Goal: Navigation & Orientation: Find specific page/section

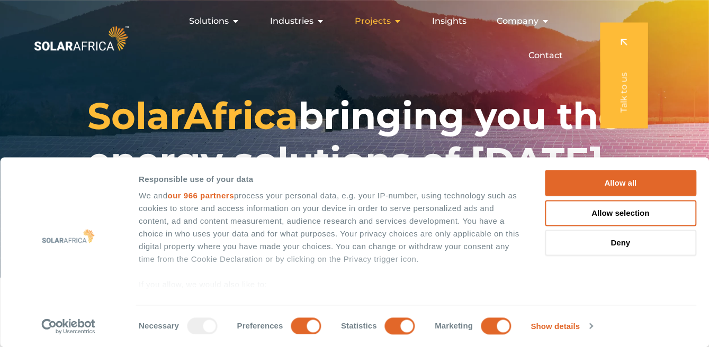
click at [394, 25] on icon "Menu" at bounding box center [398, 21] width 8 height 8
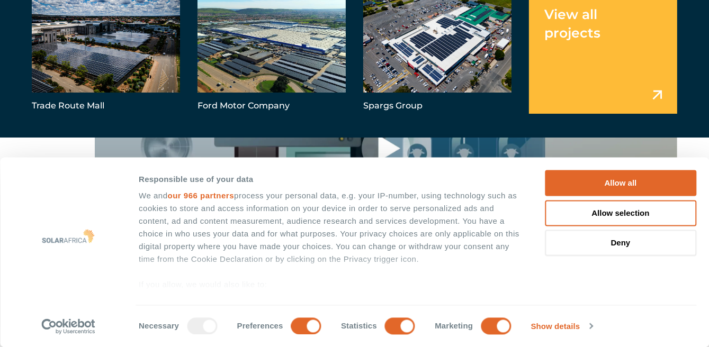
scroll to position [805, 0]
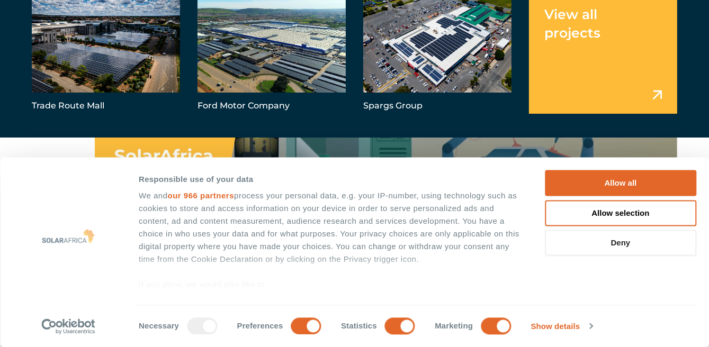
click at [630, 245] on button "Deny" at bounding box center [620, 243] width 151 height 26
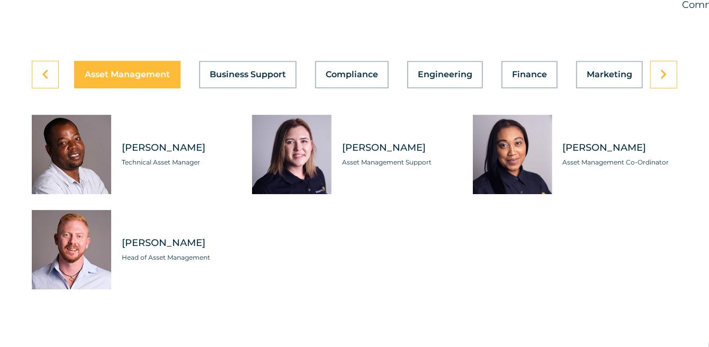
scroll to position [3002, 0]
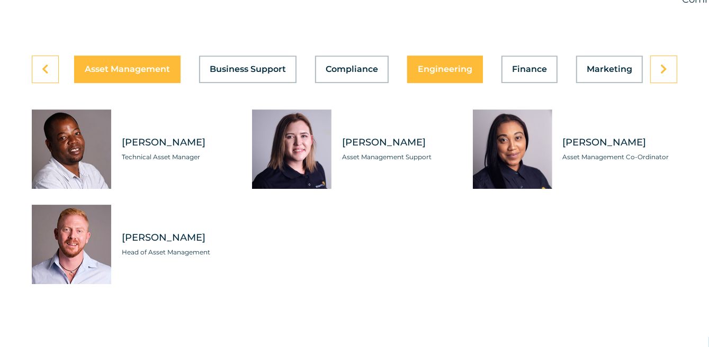
click at [442, 74] on span "Engineering" at bounding box center [445, 69] width 55 height 8
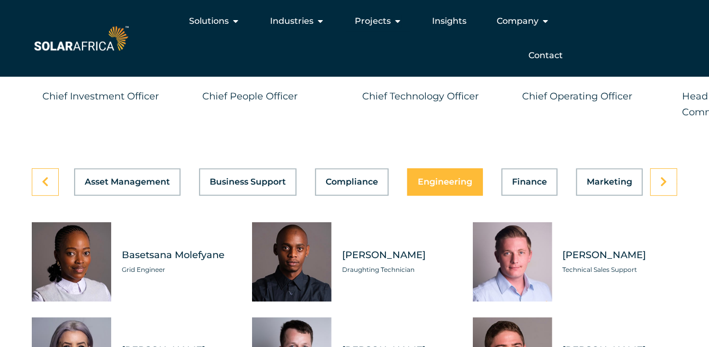
scroll to position [2883, 0]
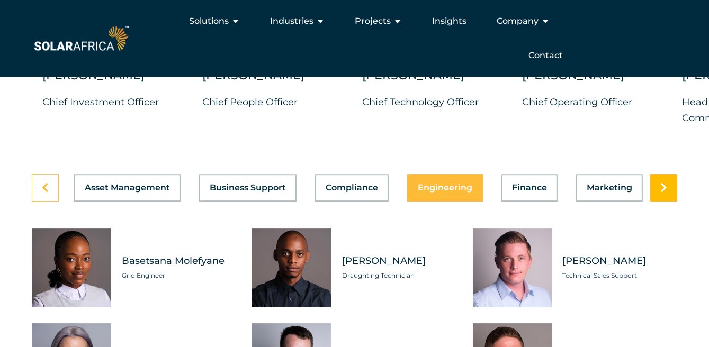
click at [665, 193] on icon at bounding box center [663, 188] width 7 height 11
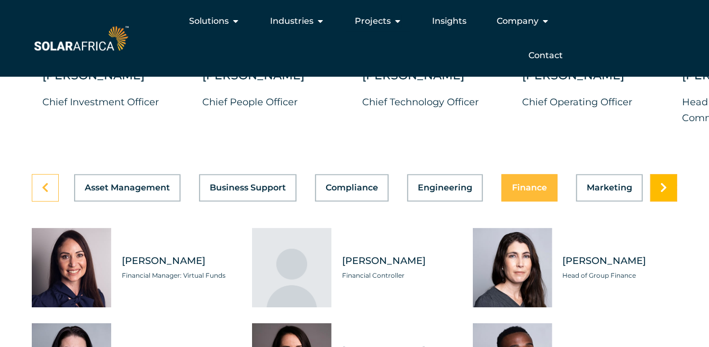
click at [665, 193] on icon at bounding box center [663, 188] width 7 height 11
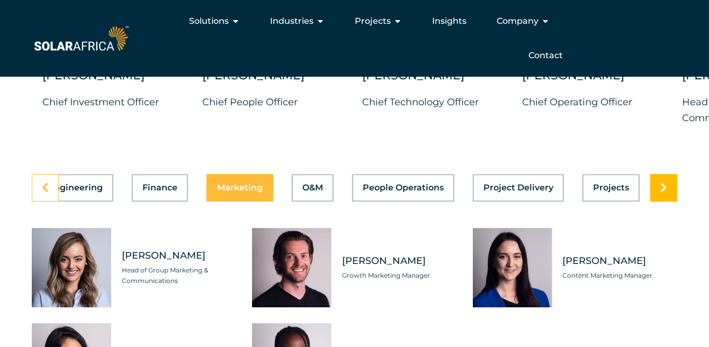
scroll to position [0, 519]
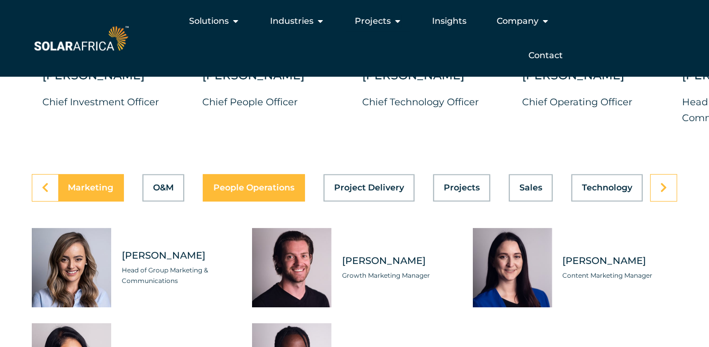
click at [262, 192] on span "People Operations" at bounding box center [253, 188] width 81 height 8
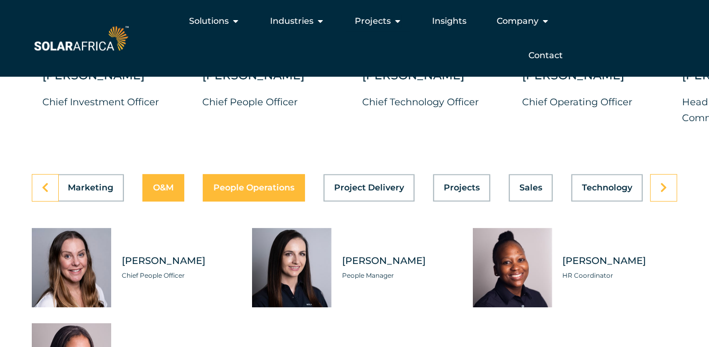
click at [158, 202] on div "Asset Management Business Support Compliance Engineering Finance Marketing O&M …" at bounding box center [355, 188] width 646 height 28
click at [161, 202] on div "Asset Management Business Support Compliance Engineering Finance Marketing O&M …" at bounding box center [355, 188] width 646 height 28
click at [243, 202] on div "Asset Management Business Support Compliance Engineering Finance Marketing O&M …" at bounding box center [355, 188] width 646 height 28
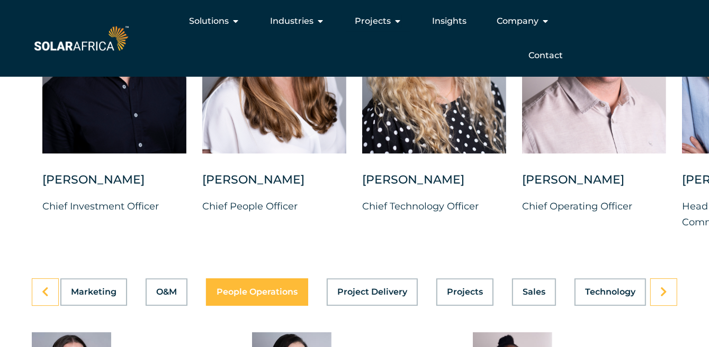
scroll to position [2818, 0]
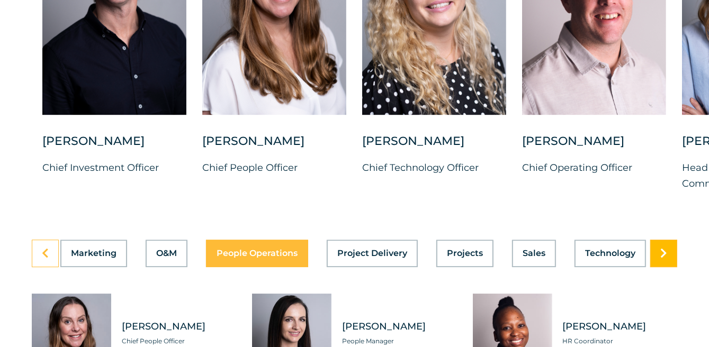
click at [659, 267] on link at bounding box center [663, 254] width 27 height 28
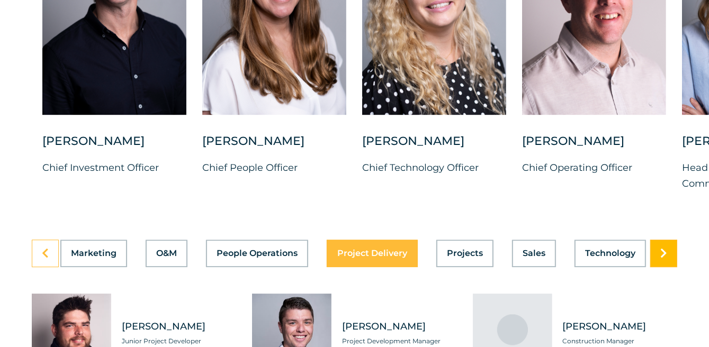
scroll to position [0, 519]
click at [666, 259] on icon at bounding box center [663, 253] width 7 height 11
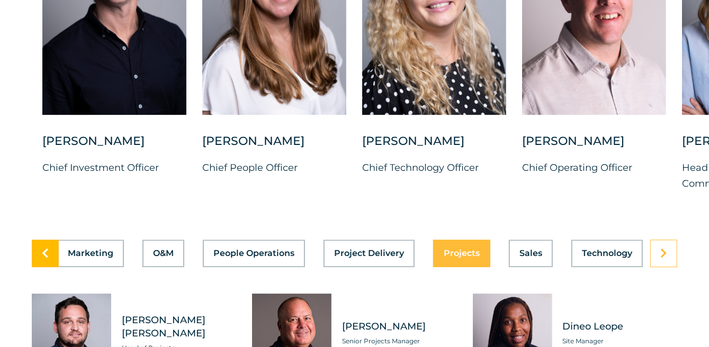
click at [52, 267] on link at bounding box center [45, 254] width 27 height 28
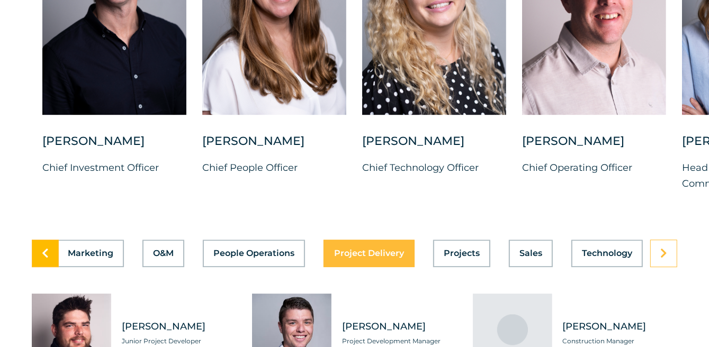
click at [52, 267] on link at bounding box center [45, 254] width 27 height 28
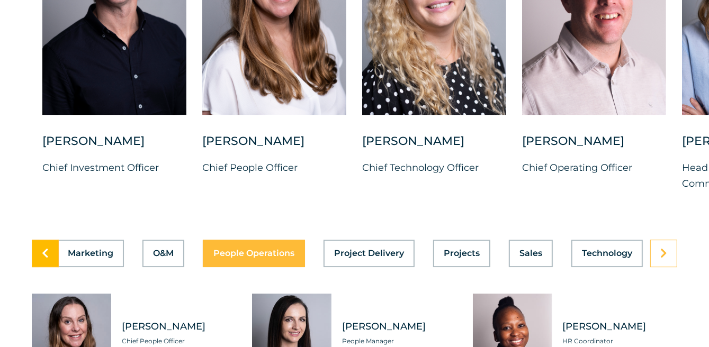
click at [47, 259] on icon at bounding box center [45, 253] width 7 height 11
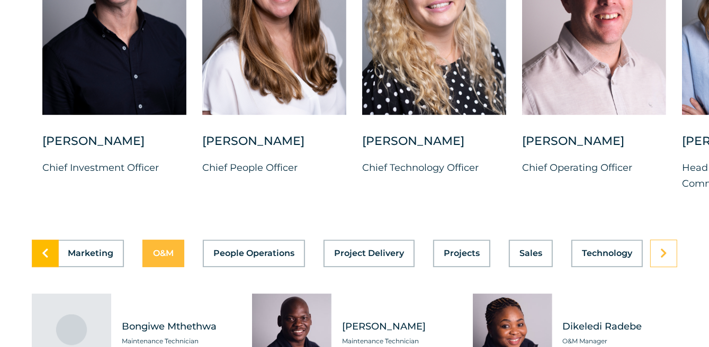
click at [47, 259] on icon at bounding box center [45, 253] width 7 height 11
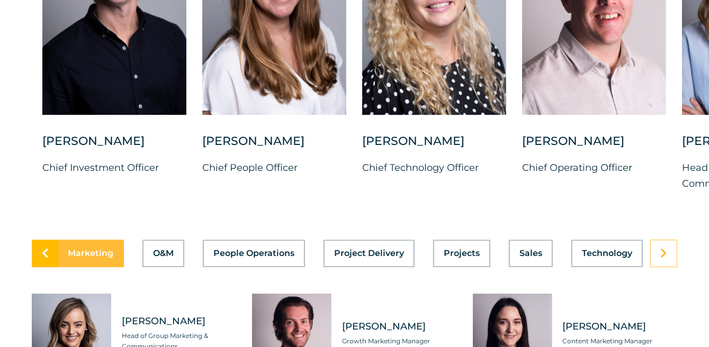
click at [47, 259] on icon at bounding box center [45, 253] width 7 height 11
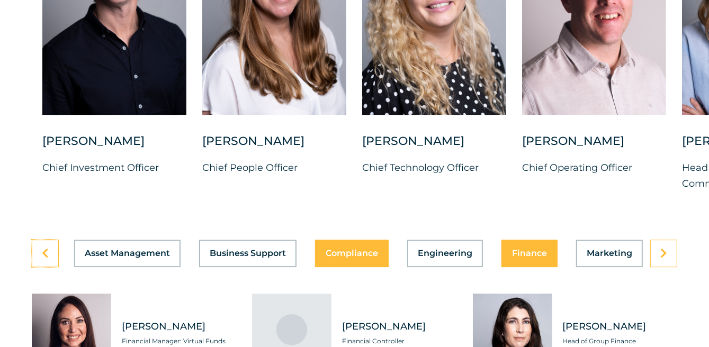
scroll to position [0, 0]
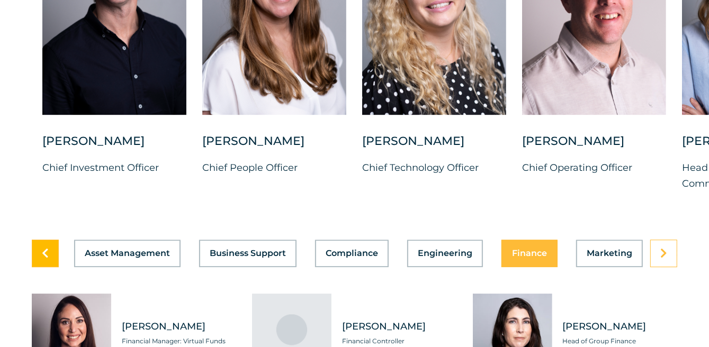
click at [43, 259] on icon at bounding box center [45, 253] width 7 height 11
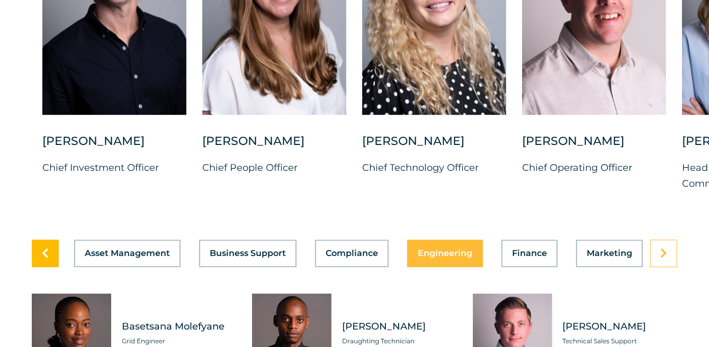
click at [43, 259] on icon at bounding box center [45, 253] width 7 height 11
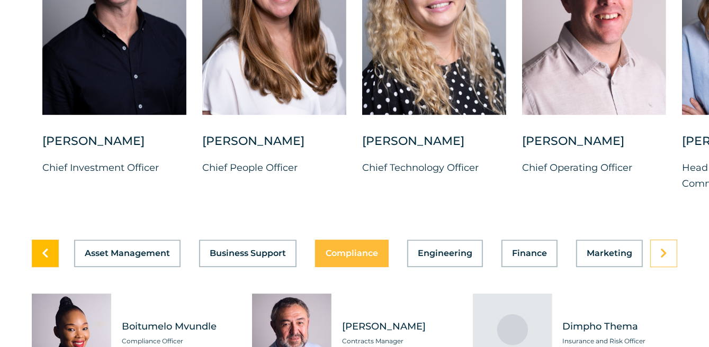
click at [43, 259] on icon at bounding box center [45, 253] width 7 height 11
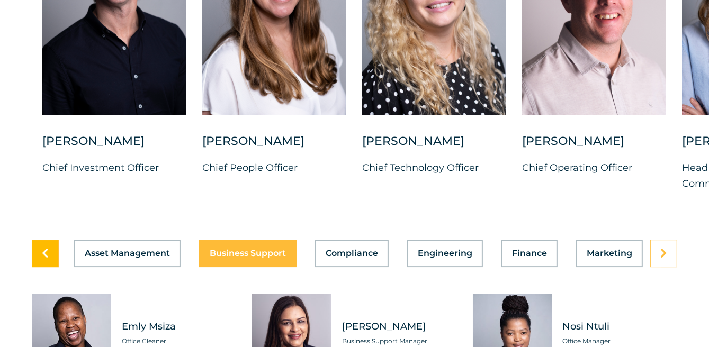
click at [43, 259] on icon at bounding box center [45, 253] width 7 height 11
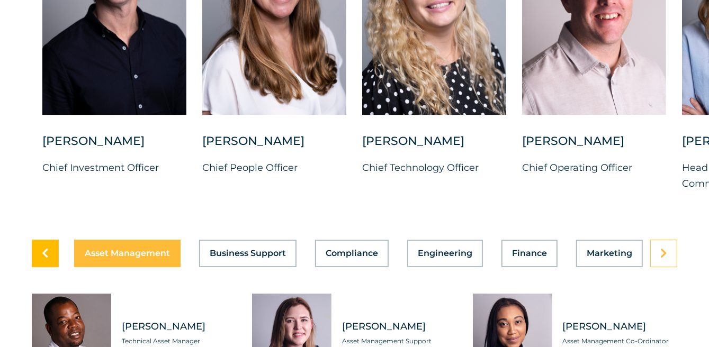
click at [43, 259] on icon at bounding box center [45, 253] width 7 height 11
click at [42, 259] on icon at bounding box center [45, 253] width 7 height 11
click at [658, 267] on link at bounding box center [663, 254] width 27 height 28
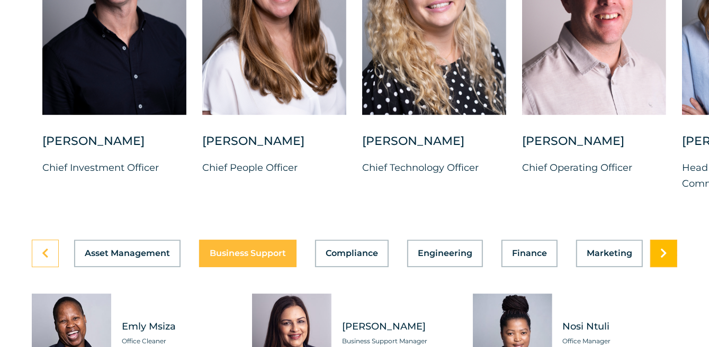
click at [658, 267] on link at bounding box center [663, 254] width 27 height 28
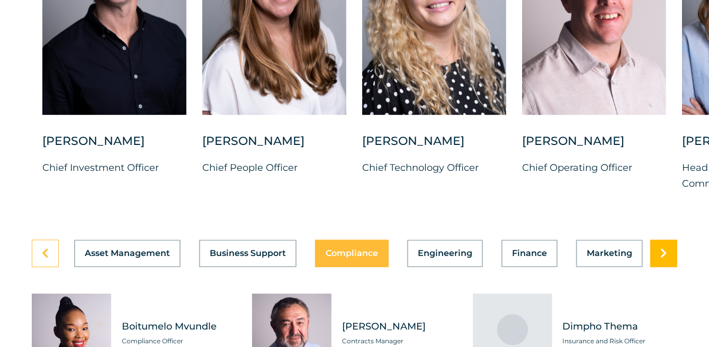
click at [658, 267] on link at bounding box center [663, 254] width 27 height 28
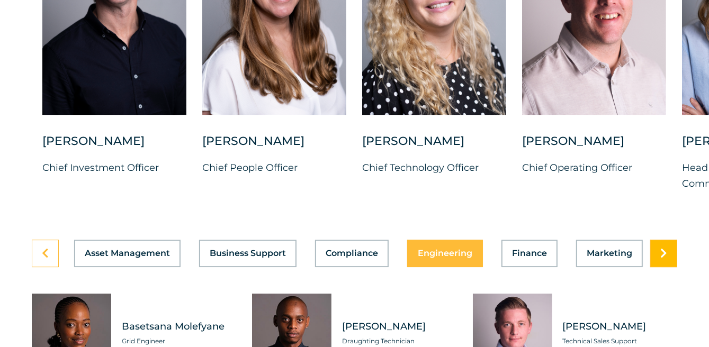
click at [658, 267] on link at bounding box center [663, 254] width 27 height 28
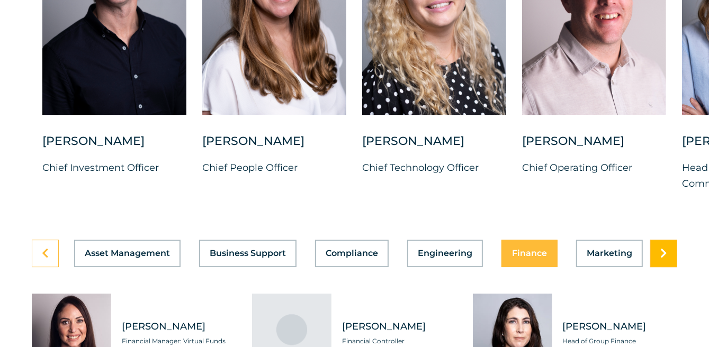
click at [658, 267] on link at bounding box center [663, 254] width 27 height 28
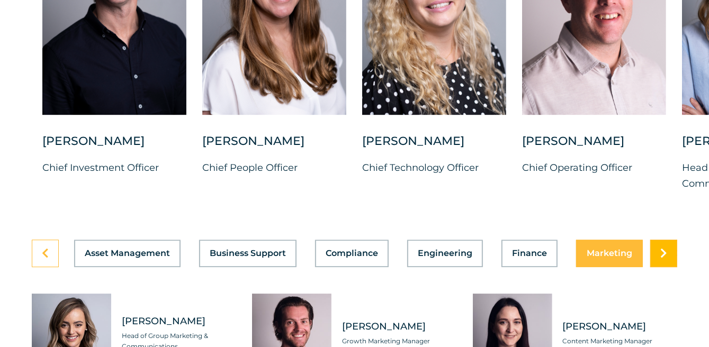
click at [658, 267] on link at bounding box center [663, 254] width 27 height 28
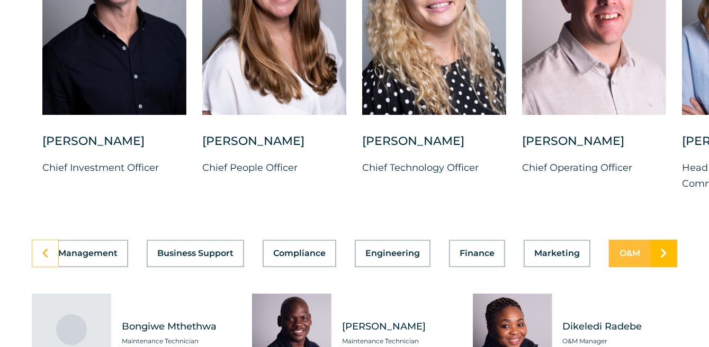
click at [658, 267] on link at bounding box center [663, 254] width 27 height 28
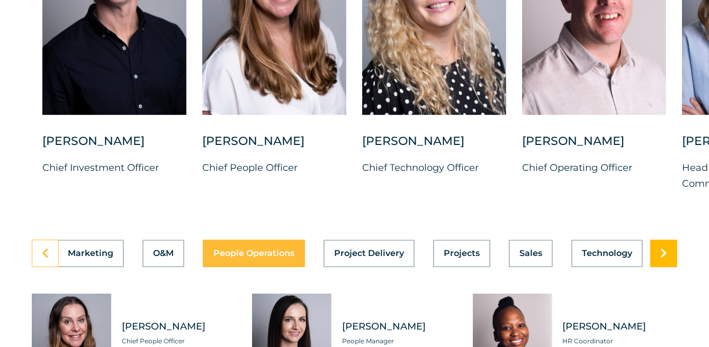
click at [658, 267] on link at bounding box center [663, 254] width 27 height 28
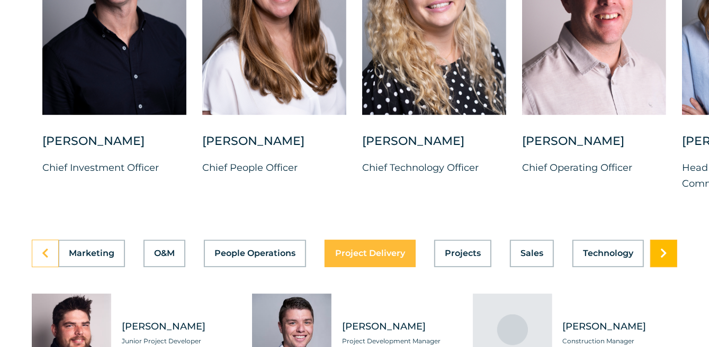
click at [658, 267] on link at bounding box center [663, 254] width 27 height 28
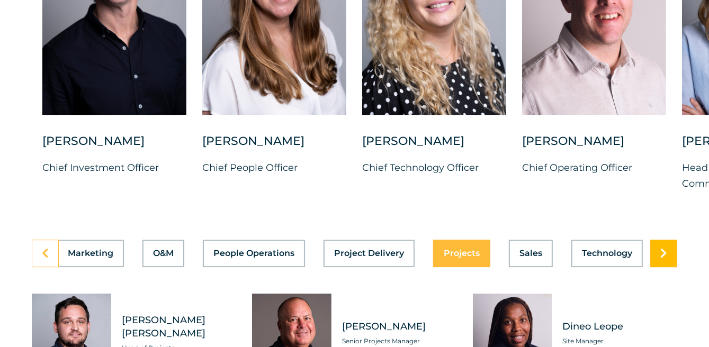
click at [658, 267] on link at bounding box center [663, 254] width 27 height 28
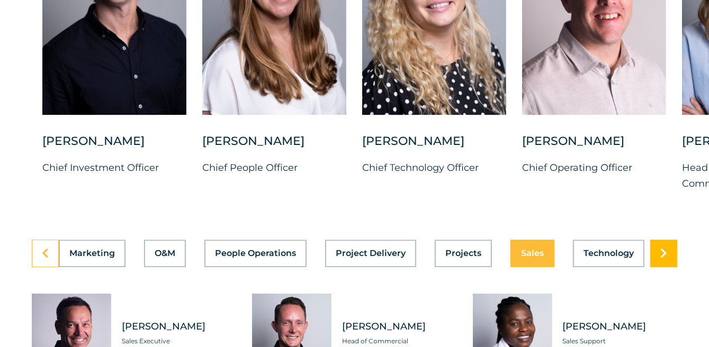
click at [658, 267] on link at bounding box center [663, 254] width 27 height 28
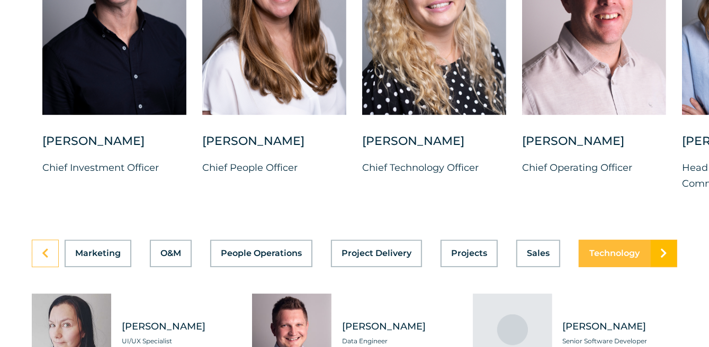
scroll to position [0, 519]
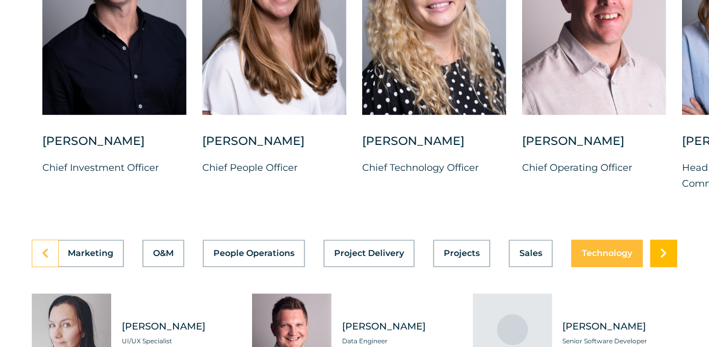
click at [658, 267] on link at bounding box center [663, 254] width 27 height 28
click at [47, 259] on icon at bounding box center [45, 253] width 7 height 11
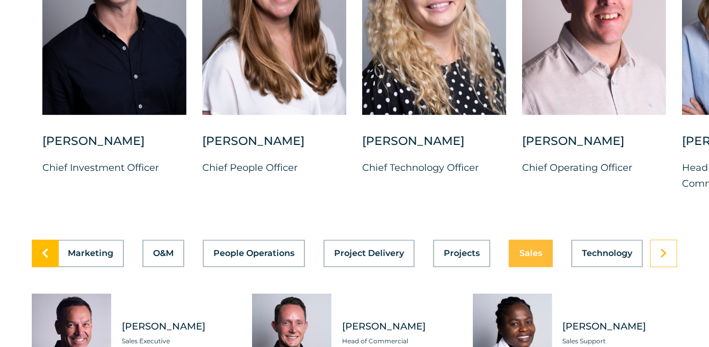
click at [51, 267] on link at bounding box center [45, 254] width 27 height 28
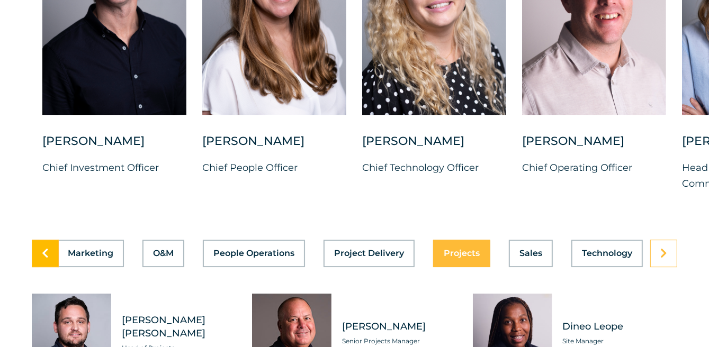
click at [51, 267] on link at bounding box center [45, 254] width 27 height 28
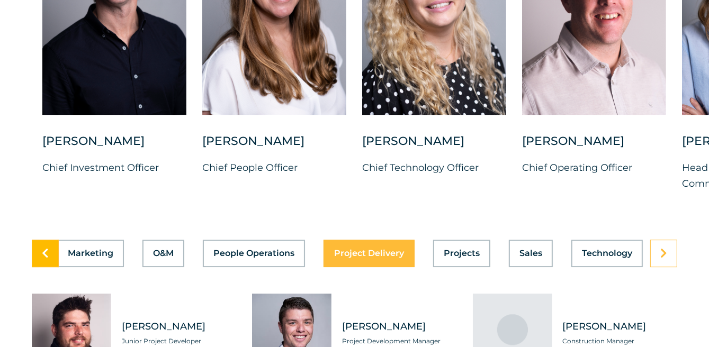
click at [52, 267] on link at bounding box center [45, 254] width 27 height 28
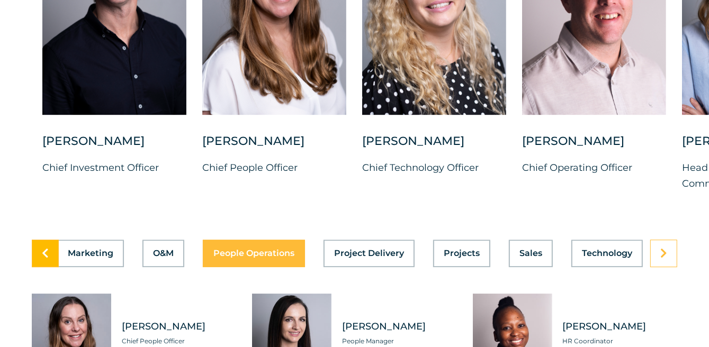
click at [52, 267] on link at bounding box center [45, 254] width 27 height 28
